Goal: Go to known website: Access a specific website the user already knows

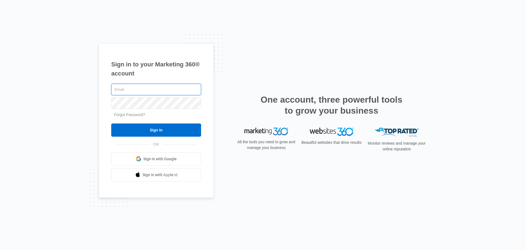
type input "[PERSON_NAME][EMAIL_ADDRESS][DOMAIN_NAME]"
click at [111, 123] on input "Sign In" at bounding box center [156, 129] width 90 height 13
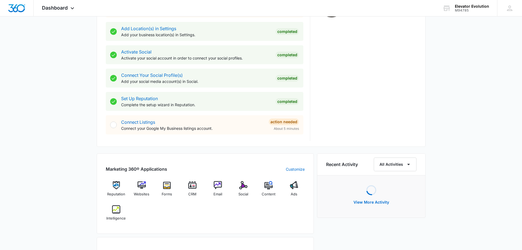
scroll to position [280, 0]
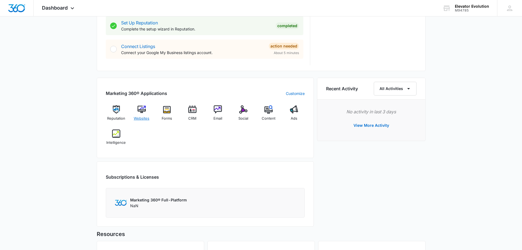
click at [146, 106] on div "Websites" at bounding box center [141, 115] width 21 height 20
